Goal: Task Accomplishment & Management: Manage account settings

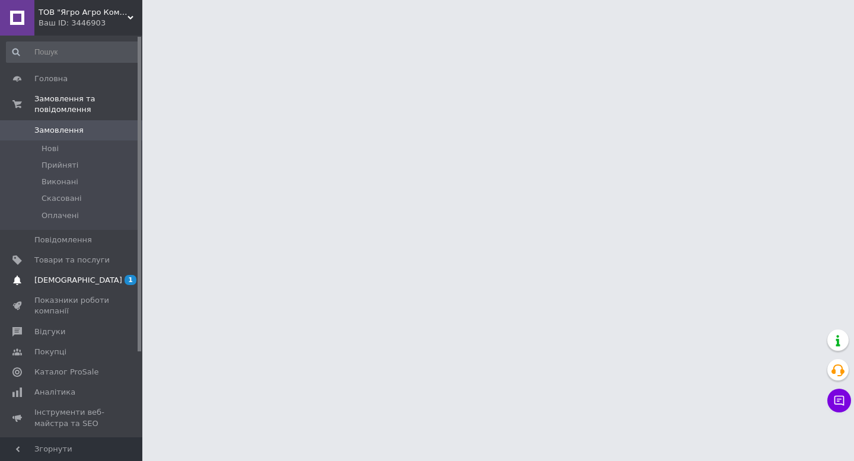
click at [76, 274] on link "[DEMOGRAPHIC_DATA] 1 0" at bounding box center [73, 280] width 146 height 20
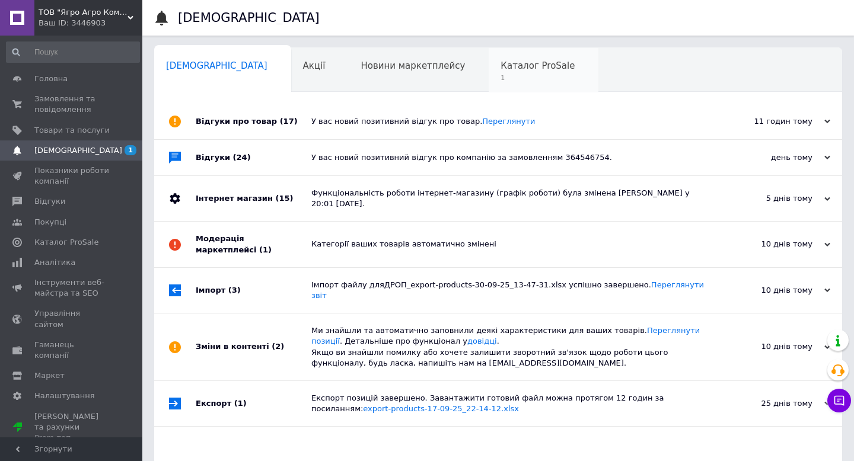
click at [488, 52] on div "Каталог ProSale 1" at bounding box center [543, 70] width 110 height 45
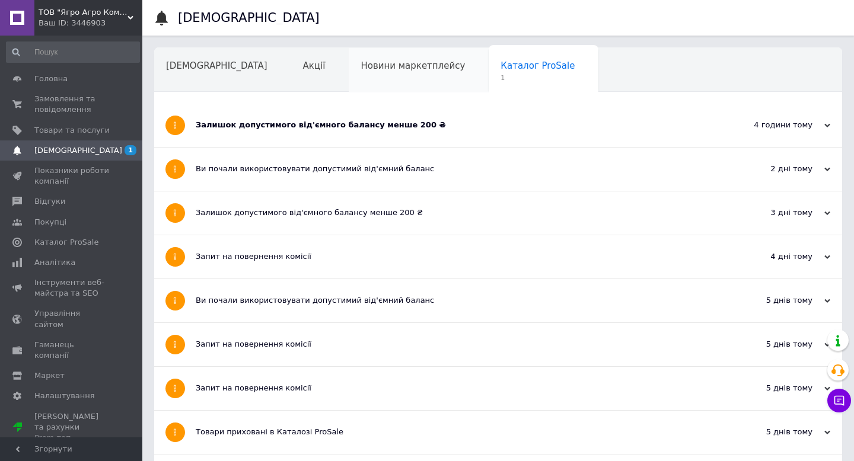
click at [354, 71] on div "Новини маркетплейсу" at bounding box center [419, 70] width 140 height 45
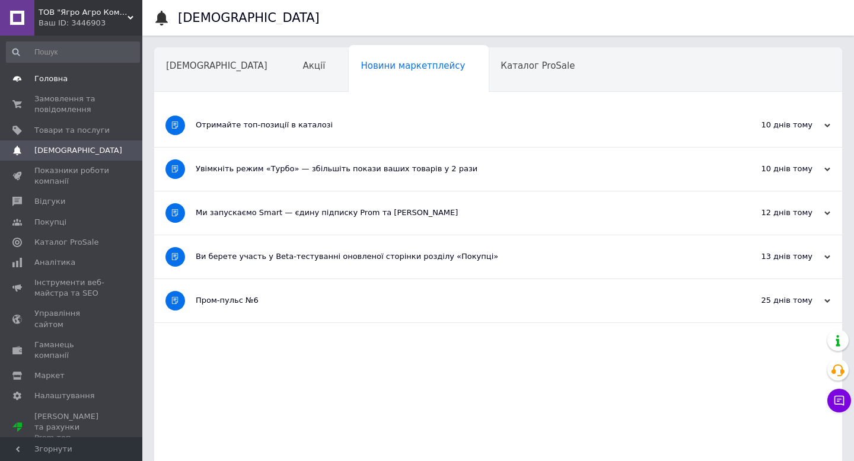
click at [35, 84] on span "Головна" at bounding box center [50, 78] width 33 height 11
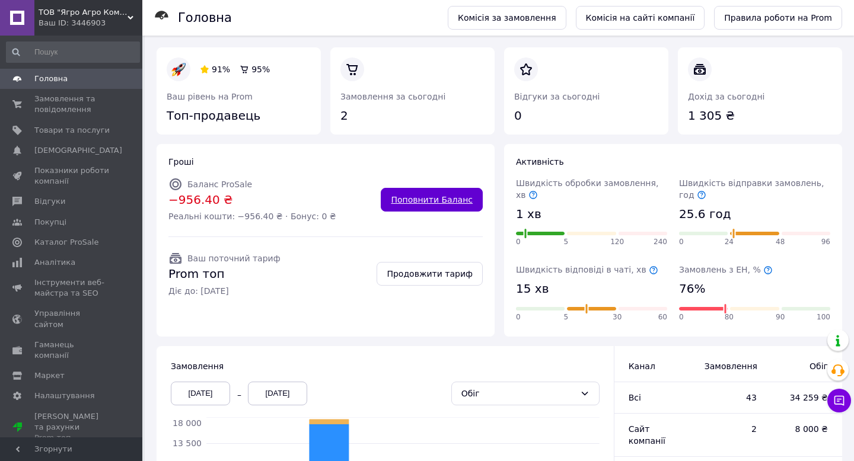
click at [450, 196] on link "Поповнити Баланс" at bounding box center [432, 200] width 102 height 24
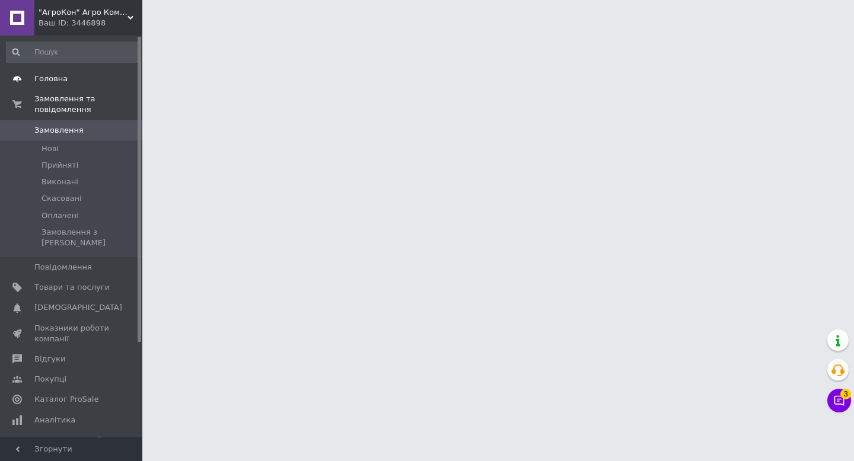
click at [65, 83] on span "Головна" at bounding box center [71, 78] width 75 height 11
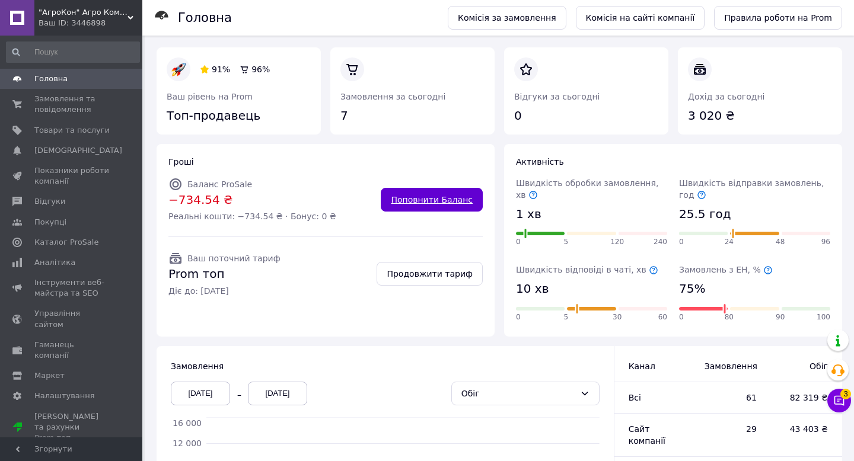
click at [437, 203] on link "Поповнити Баланс" at bounding box center [432, 200] width 102 height 24
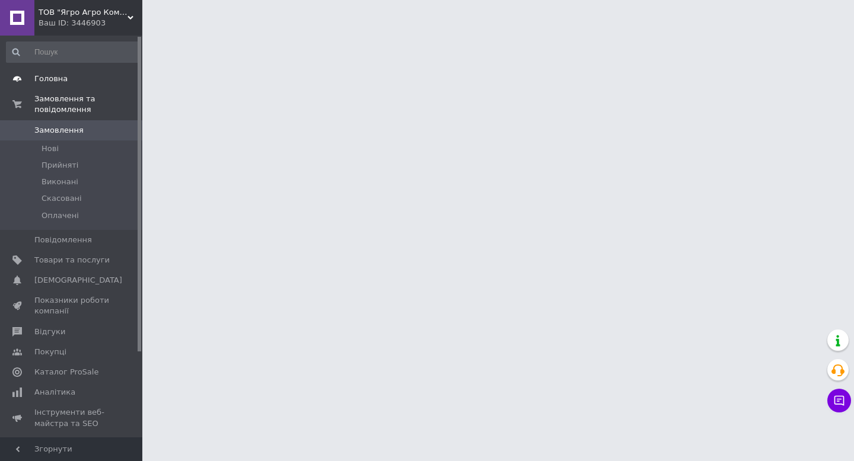
click at [68, 69] on link "Головна" at bounding box center [73, 79] width 146 height 20
